Goal: Information Seeking & Learning: Check status

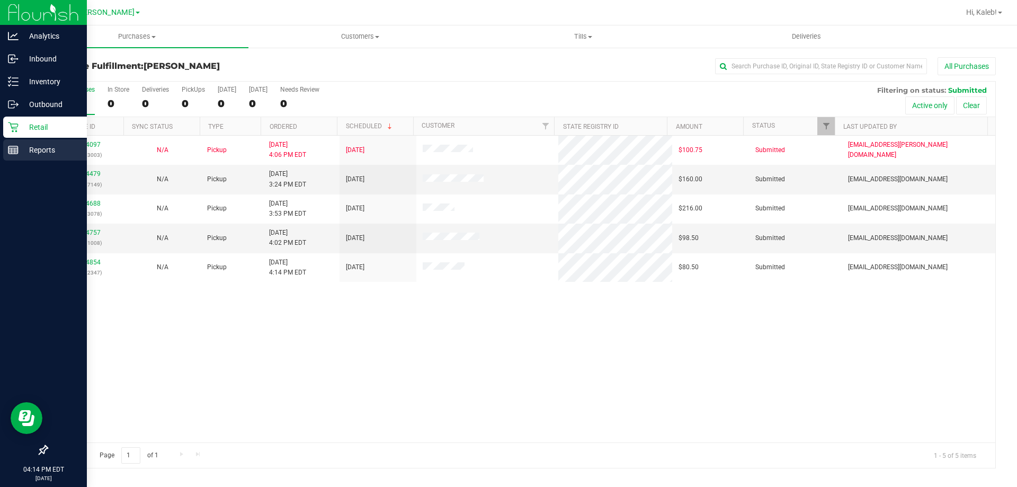
click at [19, 146] on p "Reports" at bounding box center [51, 150] width 64 height 13
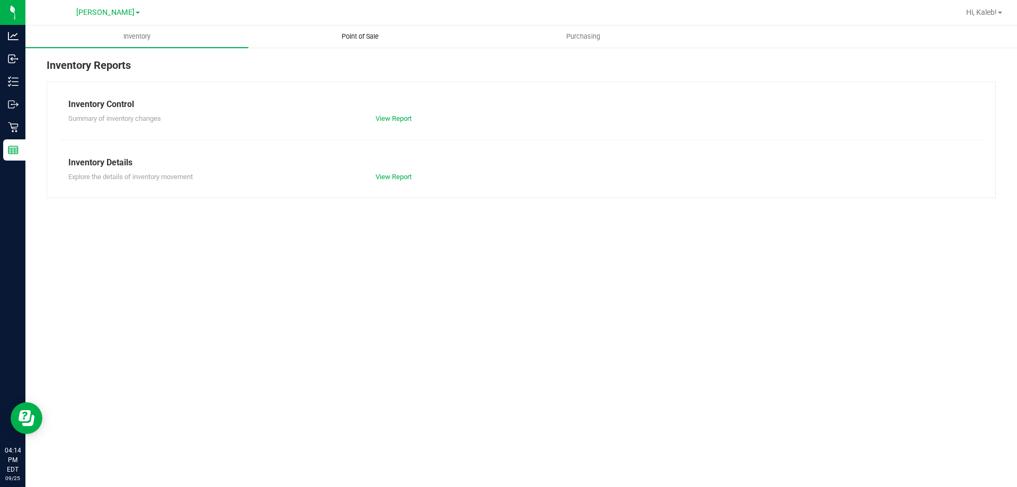
click at [358, 40] on span "Point of Sale" at bounding box center [360, 37] width 66 height 10
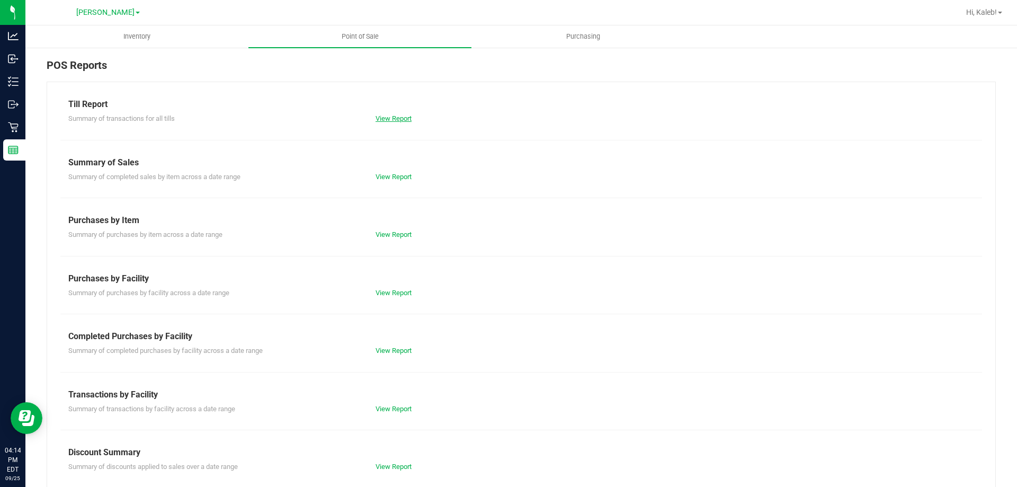
click at [403, 114] on link "View Report" at bounding box center [394, 118] width 36 height 8
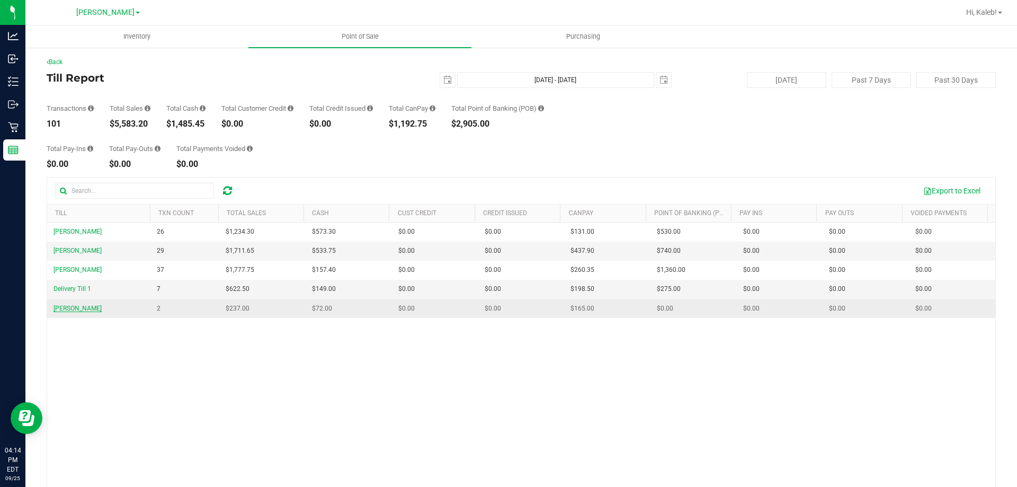
click at [76, 309] on span "[PERSON_NAME]" at bounding box center [77, 308] width 48 height 7
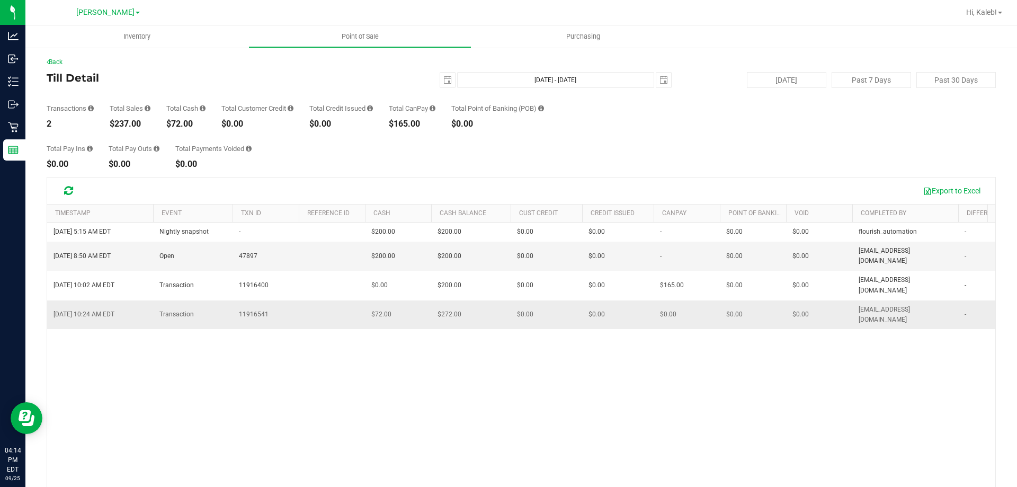
click at [268, 300] on td "11916541" at bounding box center [266, 314] width 66 height 29
drag, startPoint x: 268, startPoint y: 287, endPoint x: 226, endPoint y: 288, distance: 41.9
click at [226, 300] on tr "[DATE] 10:24 AM EDT Transaction 11916541 $72.00 $272.00 $0.00 $0.00 $0.00 $0.00…" at bounding box center [827, 314] width 1560 height 29
copy tr "11916541"
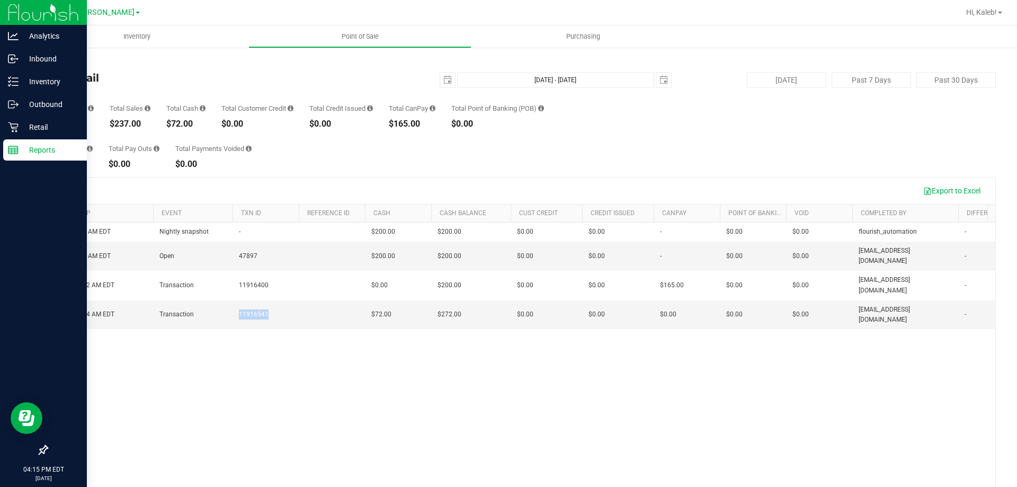
click at [39, 147] on p "Reports" at bounding box center [51, 150] width 64 height 13
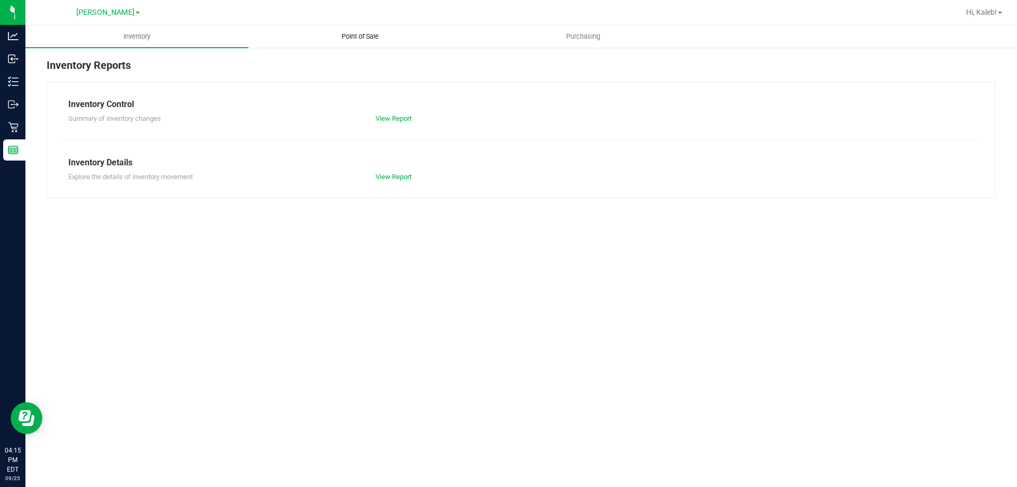
click at [370, 35] on span "Point of Sale" at bounding box center [360, 37] width 66 height 10
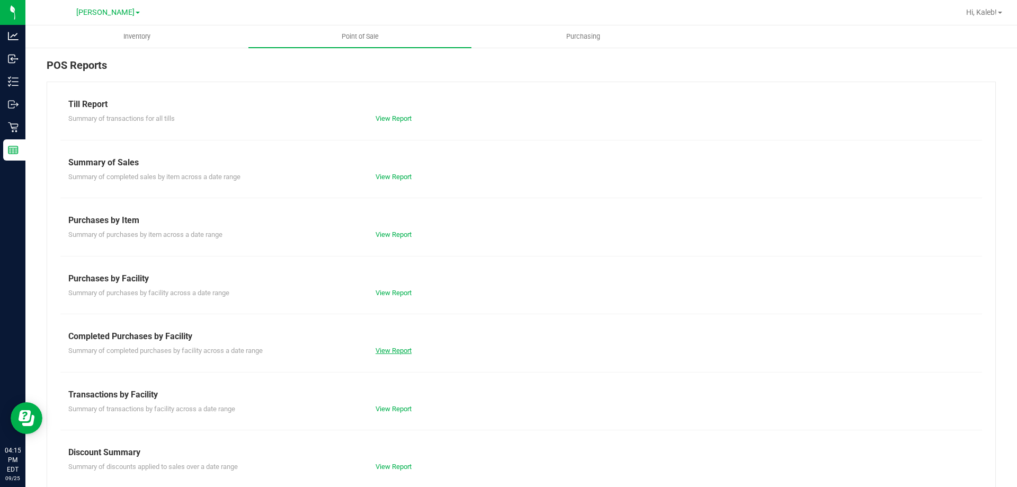
click at [389, 347] on link "View Report" at bounding box center [394, 350] width 36 height 8
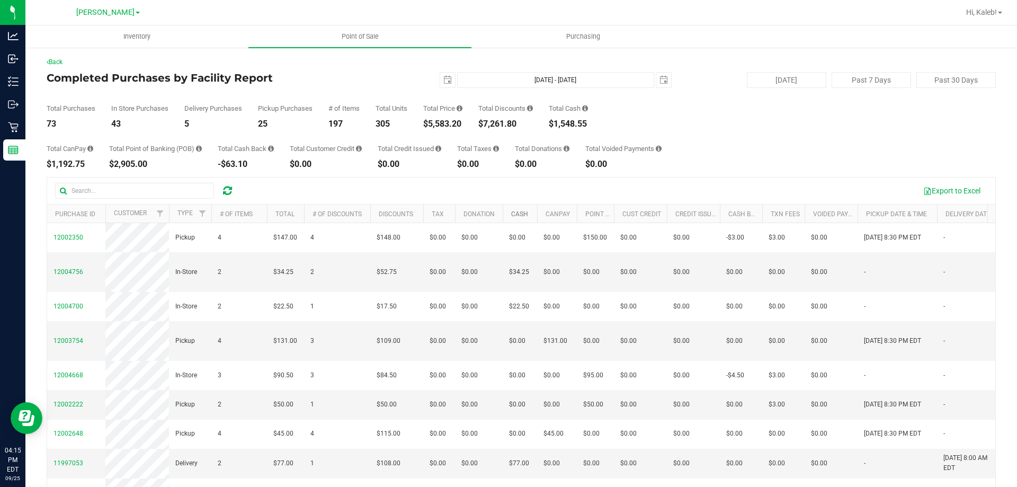
click at [521, 211] on link "Cash" at bounding box center [519, 213] width 17 height 7
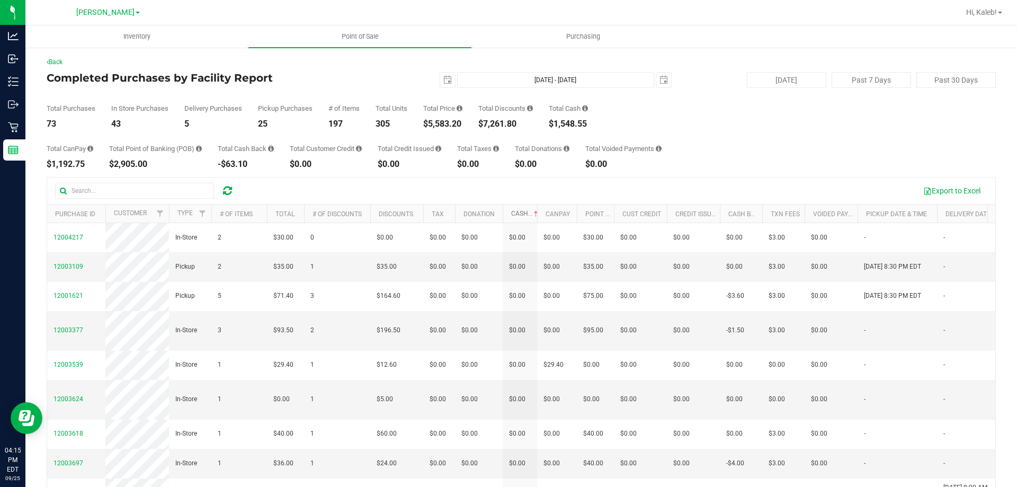
click at [521, 211] on link "Cash" at bounding box center [525, 213] width 29 height 7
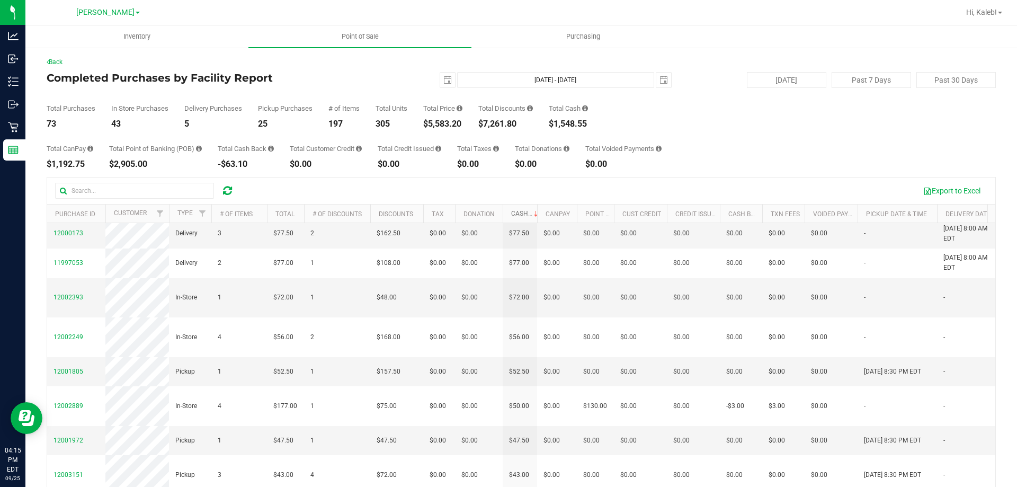
scroll to position [268, 0]
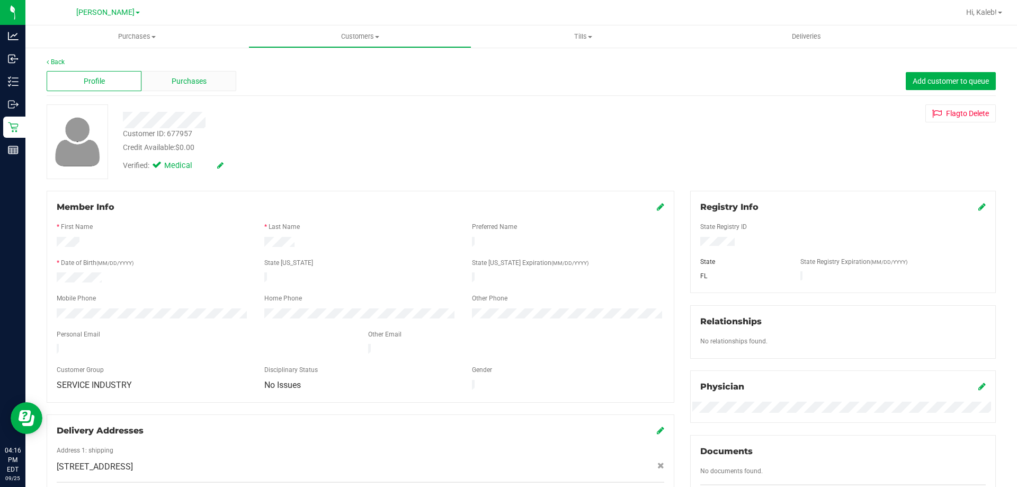
click at [182, 77] on span "Purchases" at bounding box center [189, 81] width 35 height 11
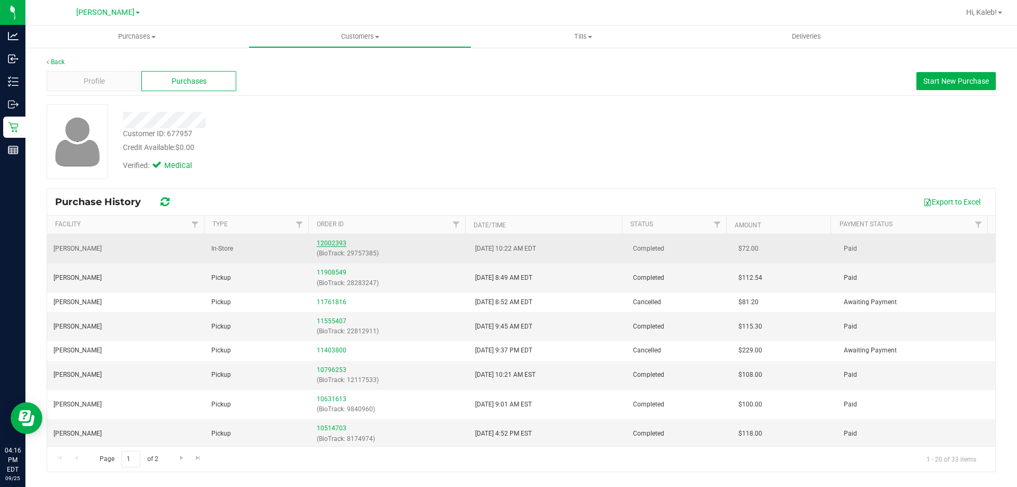
click at [327, 242] on link "12002393" at bounding box center [332, 242] width 30 height 7
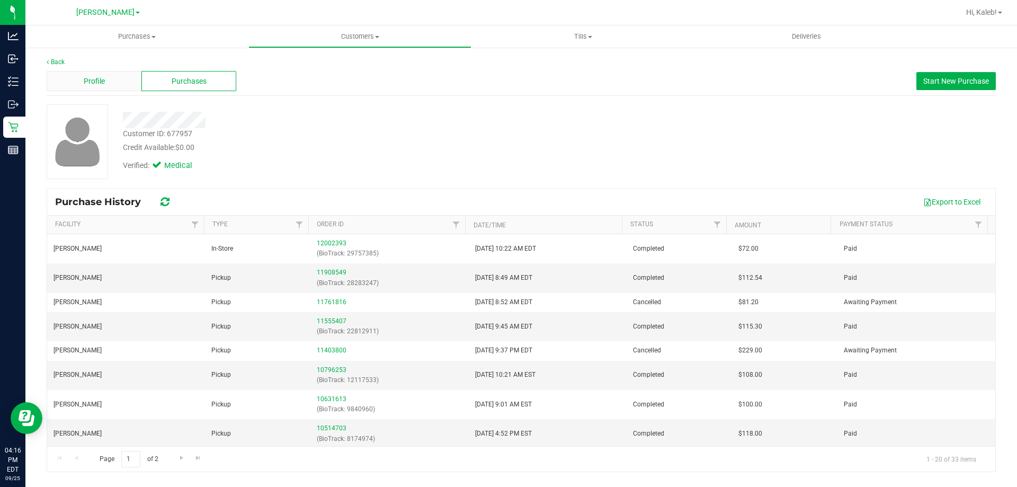
click at [107, 83] on div "Profile" at bounding box center [94, 81] width 95 height 20
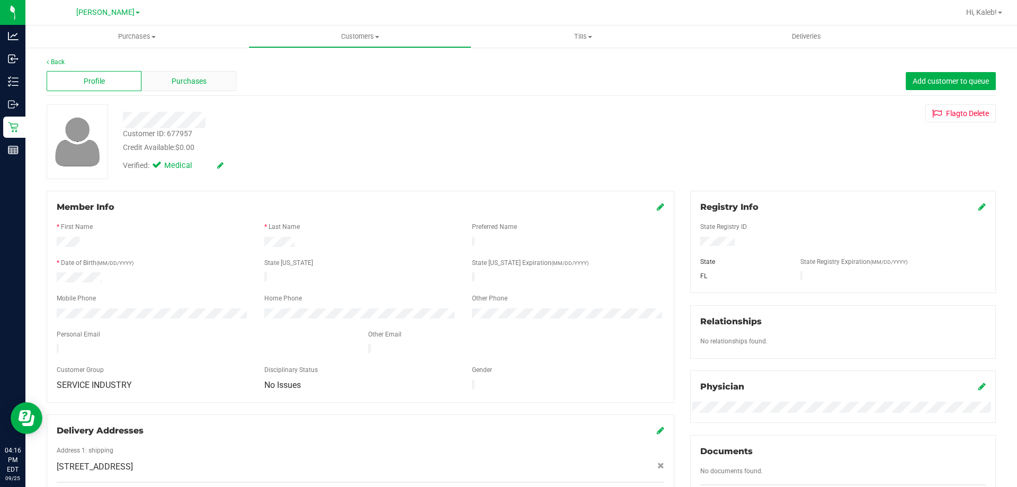
click at [193, 77] on span "Purchases" at bounding box center [189, 81] width 35 height 11
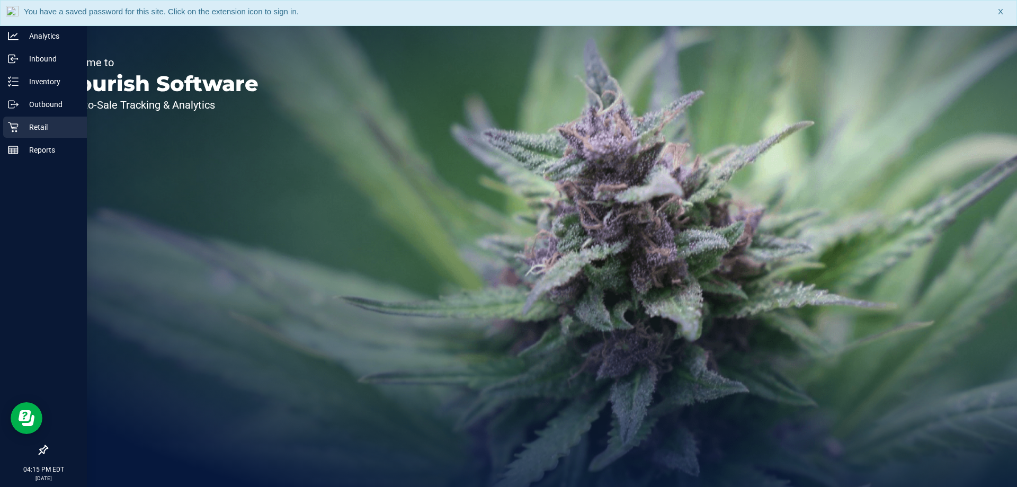
click at [22, 129] on p "Retail" at bounding box center [51, 127] width 64 height 13
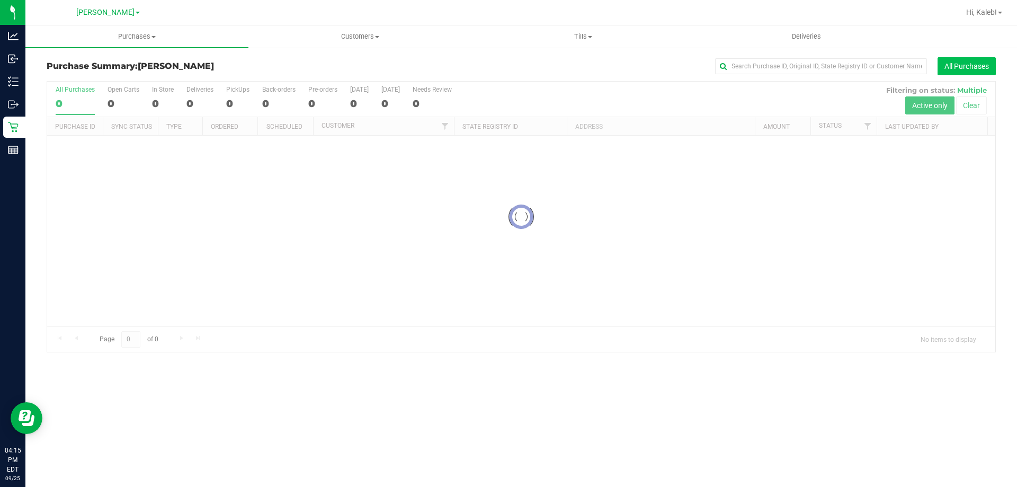
click at [962, 66] on button "All Purchases" at bounding box center [967, 66] width 58 height 18
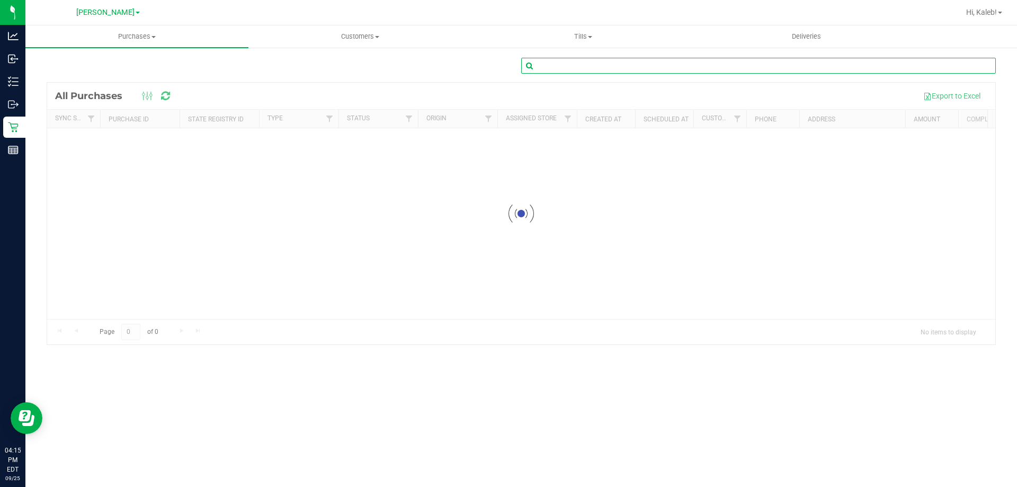
paste input "11916541"
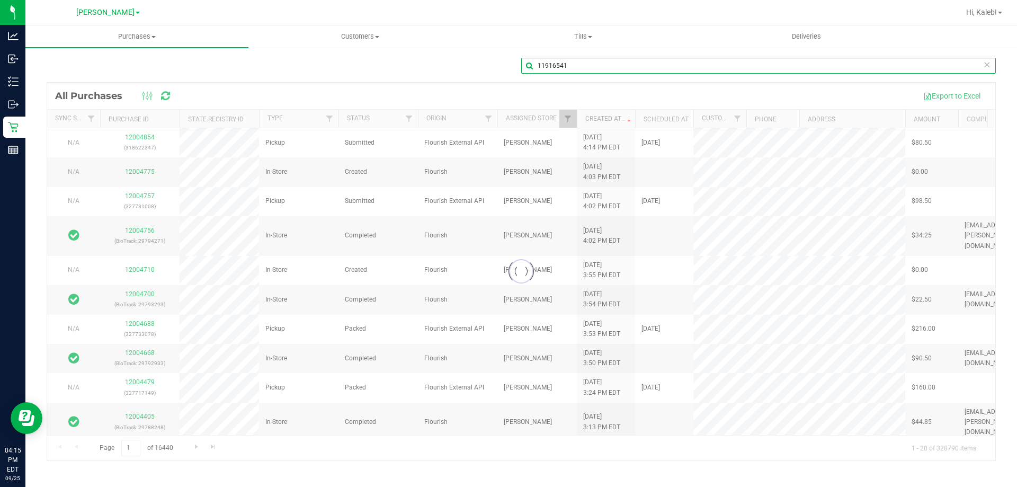
click at [545, 63] on input "11916541" at bounding box center [758, 66] width 475 height 16
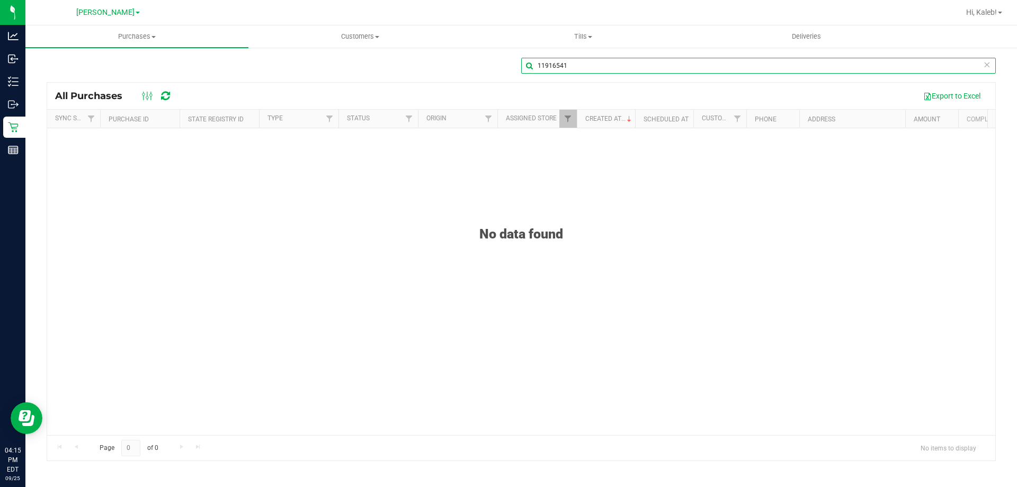
type input "11916541"
